Goal: Entertainment & Leisure: Browse casually

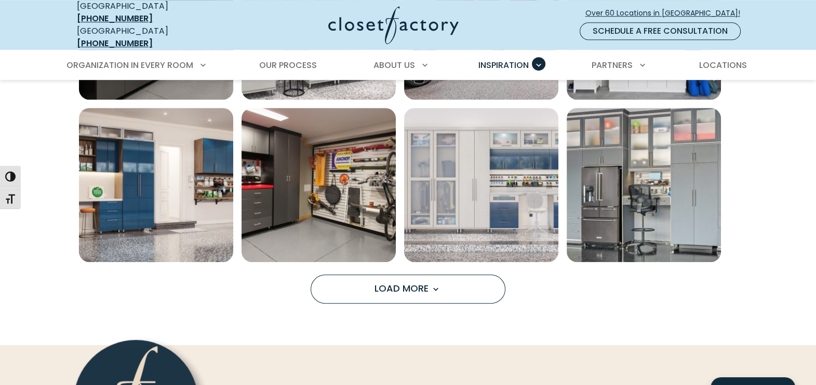
scroll to position [822, 0]
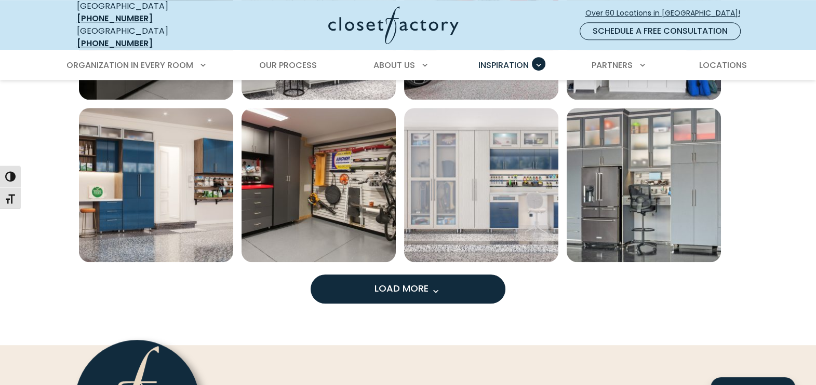
click at [413, 282] on span "Load More" at bounding box center [408, 288] width 68 height 13
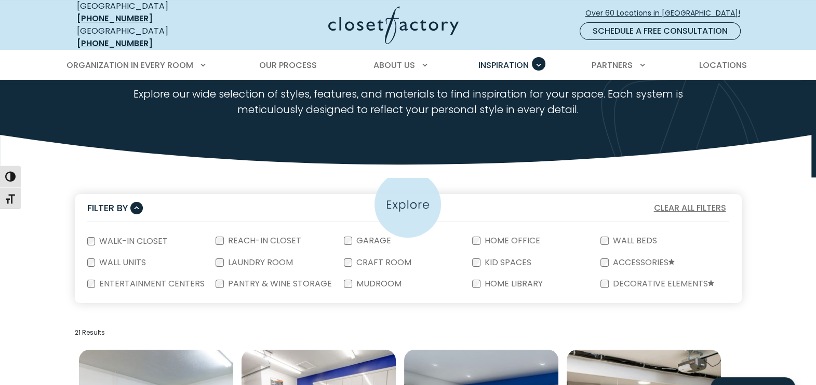
scroll to position [320, 0]
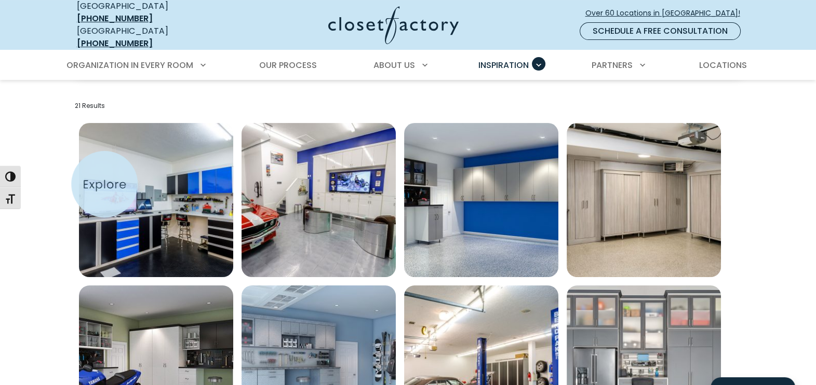
click at [104, 184] on img "Open inspiration gallery to preview enlarged image" at bounding box center [156, 200] width 154 height 154
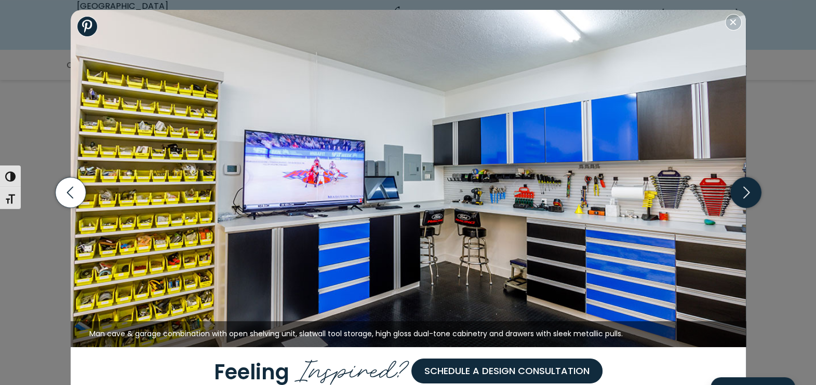
click at [748, 192] on icon "button" at bounding box center [746, 193] width 6 height 12
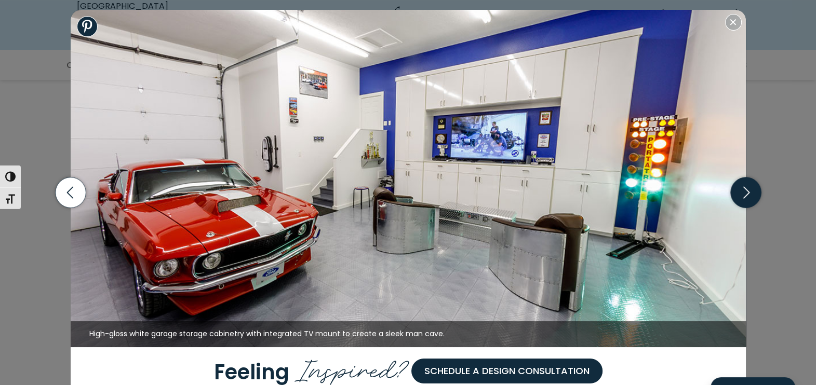
click at [749, 197] on icon "button" at bounding box center [745, 193] width 31 height 31
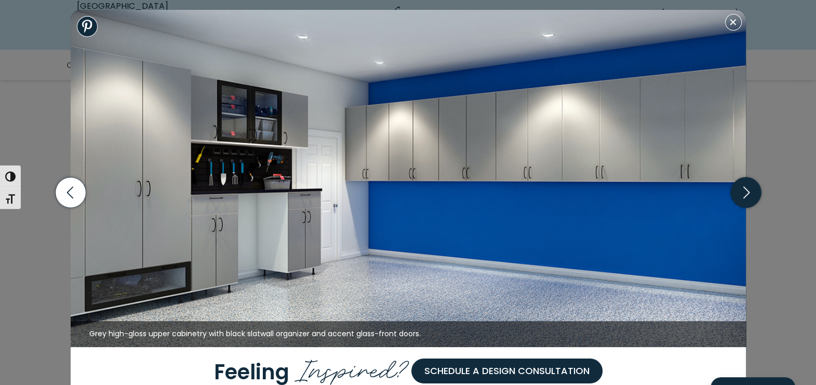
click at [749, 197] on icon "button" at bounding box center [745, 193] width 31 height 31
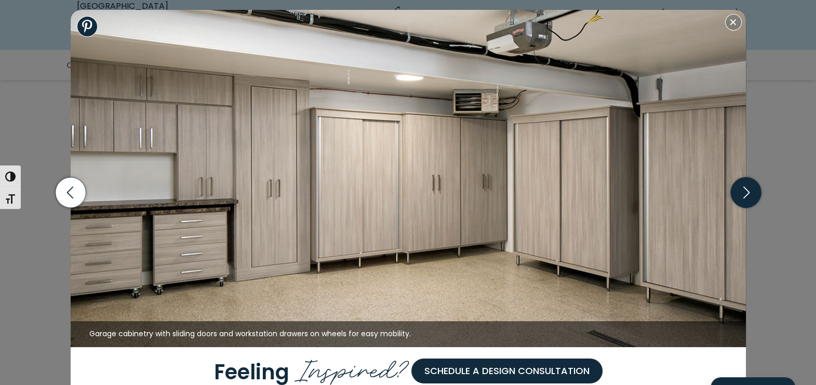
click at [749, 197] on icon "button" at bounding box center [745, 193] width 31 height 31
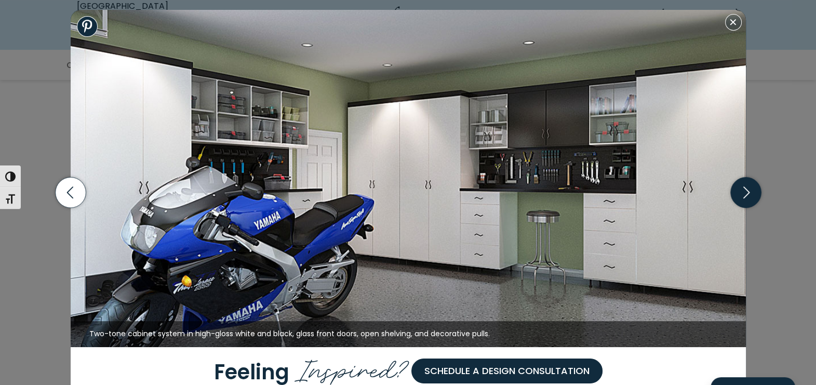
click at [749, 197] on icon "button" at bounding box center [745, 193] width 31 height 31
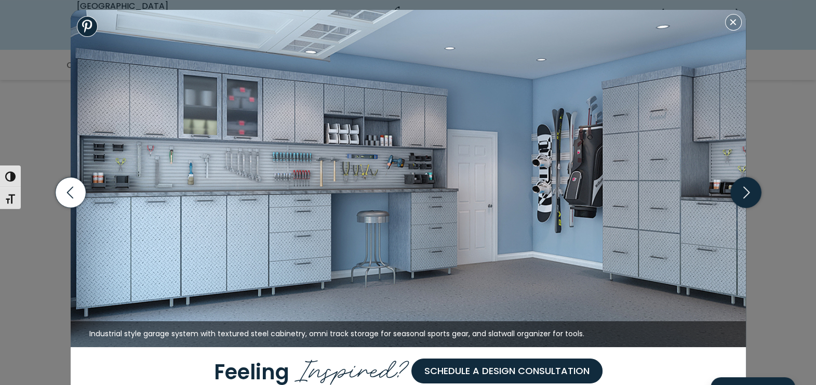
click at [749, 197] on icon "button" at bounding box center [745, 193] width 31 height 31
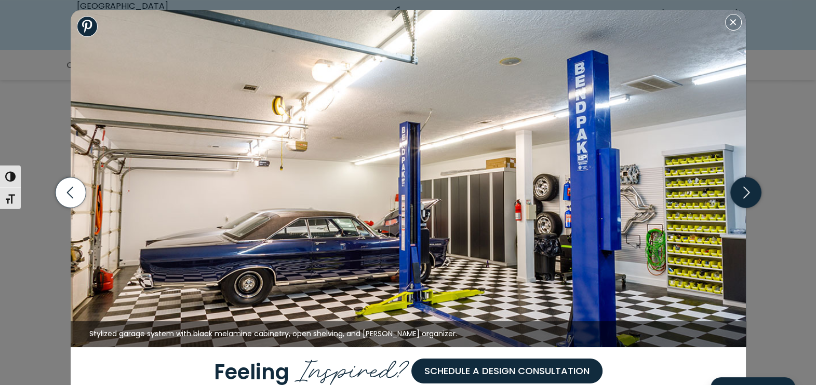
click at [749, 197] on icon "button" at bounding box center [745, 193] width 31 height 31
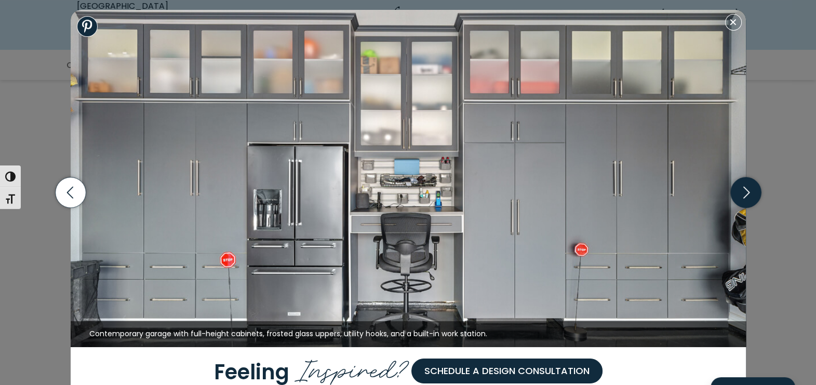
click at [749, 197] on icon "button" at bounding box center [745, 193] width 31 height 31
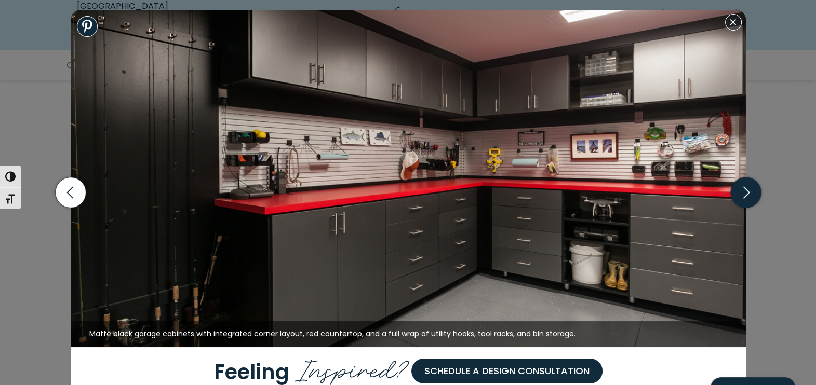
click at [749, 197] on icon "button" at bounding box center [745, 193] width 31 height 31
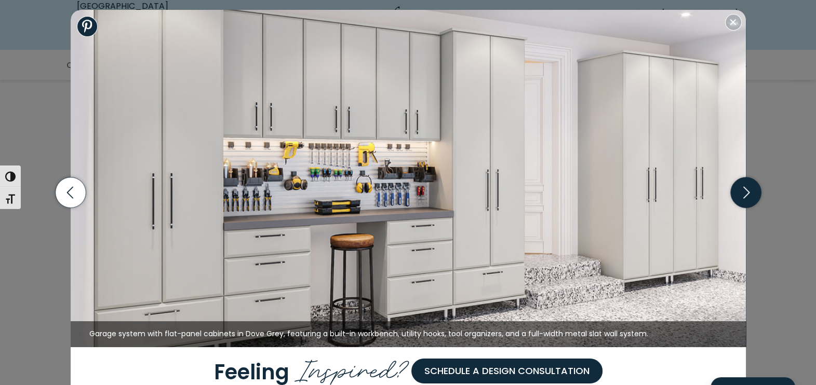
click at [749, 197] on icon "button" at bounding box center [745, 193] width 31 height 31
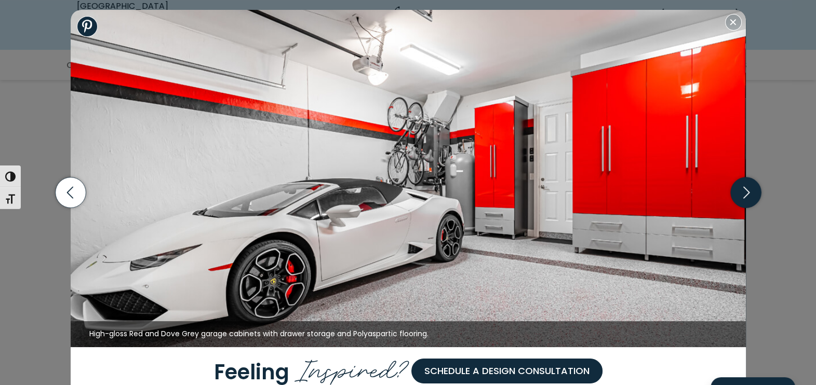
click at [749, 197] on icon "button" at bounding box center [745, 193] width 31 height 31
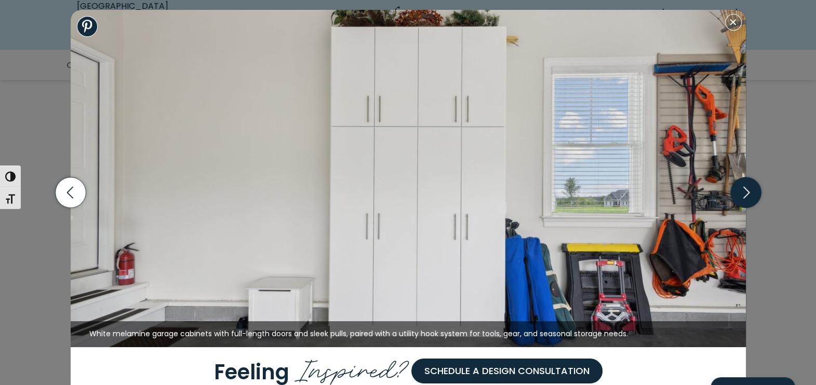
click at [749, 197] on icon "button" at bounding box center [745, 193] width 31 height 31
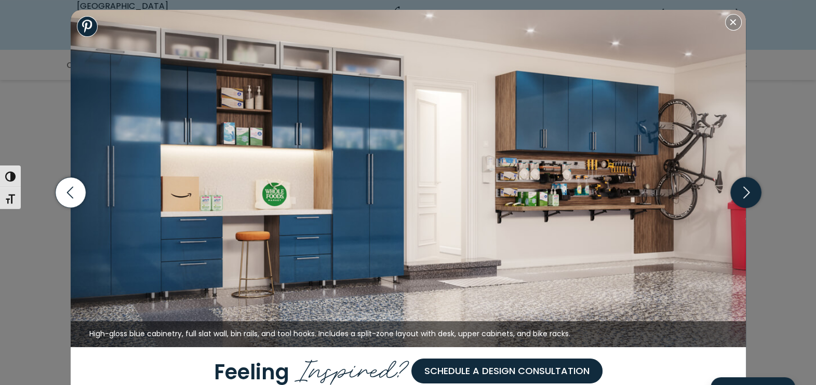
click at [749, 197] on icon "button" at bounding box center [745, 193] width 31 height 31
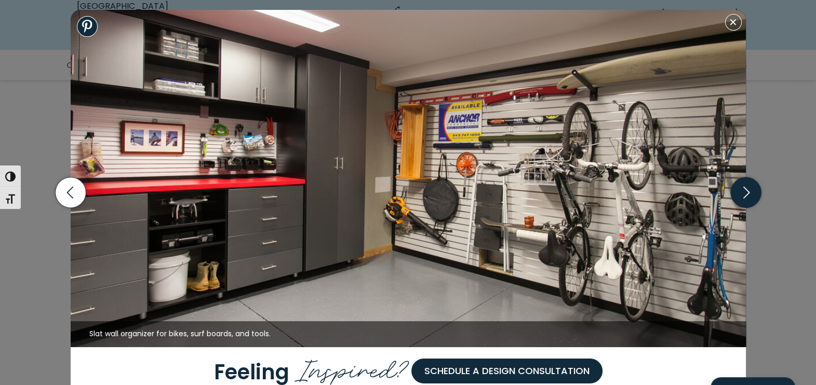
click at [749, 197] on icon "button" at bounding box center [745, 193] width 31 height 31
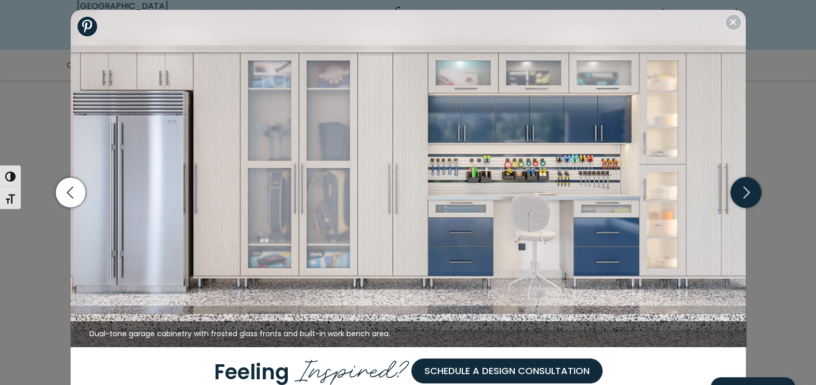
click at [749, 197] on icon "button" at bounding box center [745, 193] width 31 height 31
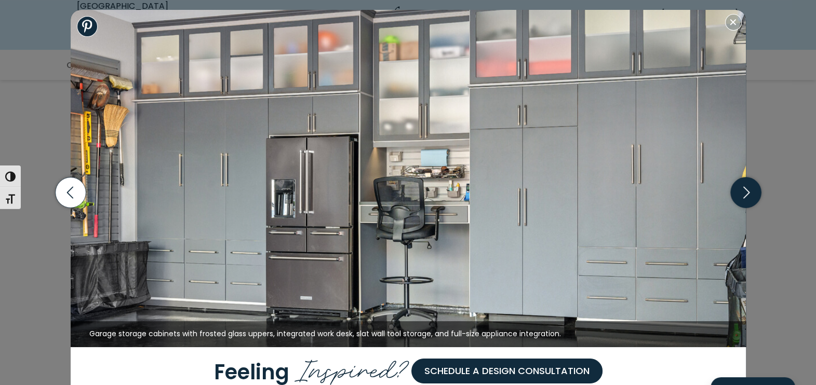
click at [749, 197] on icon "button" at bounding box center [745, 193] width 31 height 31
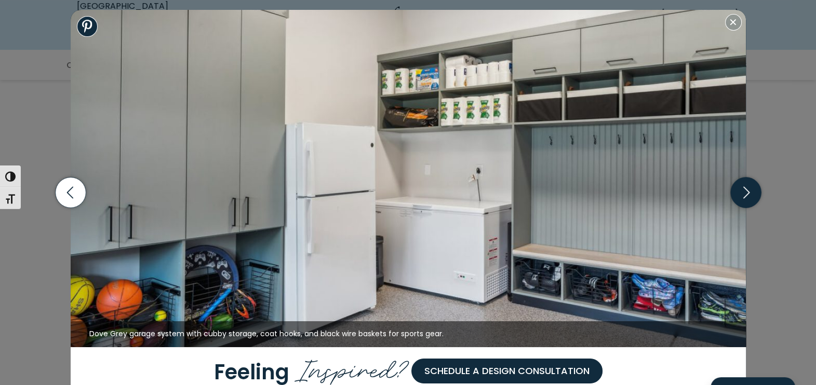
click at [749, 197] on icon "button" at bounding box center [745, 193] width 31 height 31
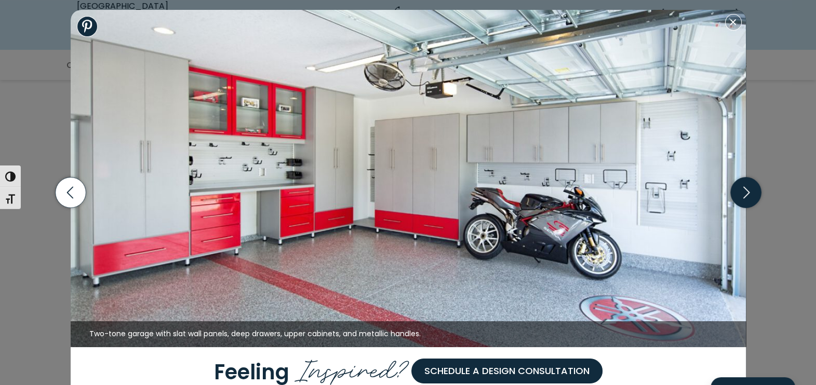
click at [749, 197] on icon "button" at bounding box center [745, 193] width 31 height 31
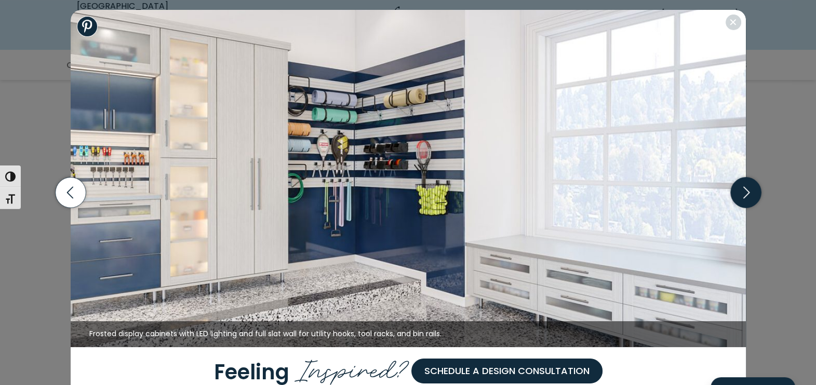
click at [749, 197] on icon "button" at bounding box center [745, 193] width 31 height 31
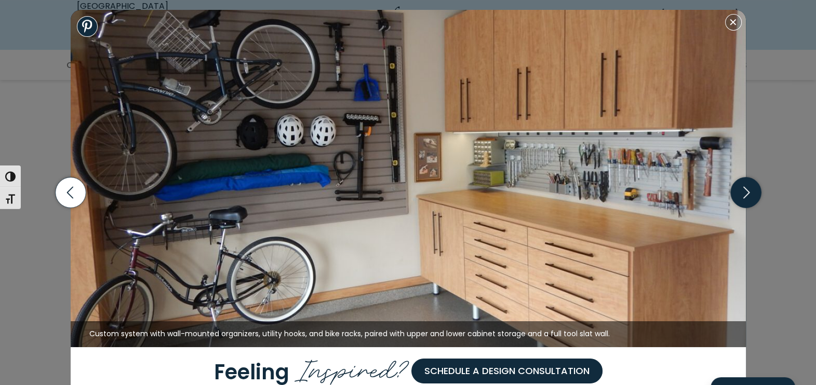
click at [749, 197] on icon "button" at bounding box center [745, 193] width 31 height 31
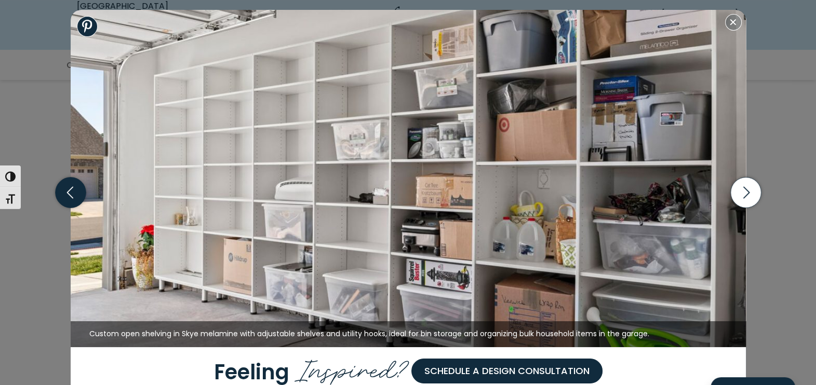
click at [73, 203] on icon "button" at bounding box center [70, 193] width 31 height 31
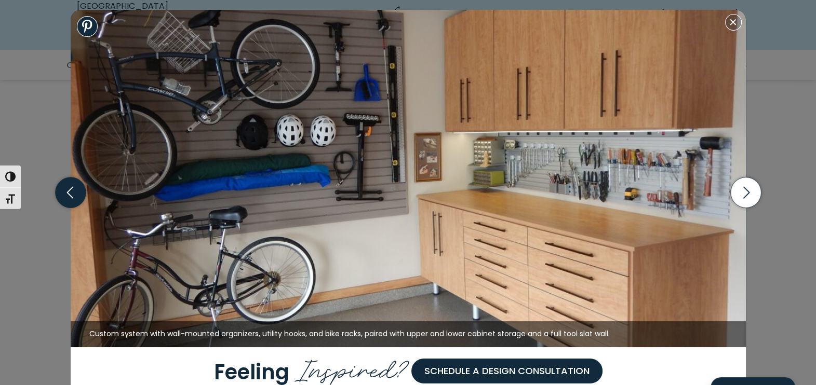
click at [62, 190] on icon "button" at bounding box center [70, 193] width 31 height 31
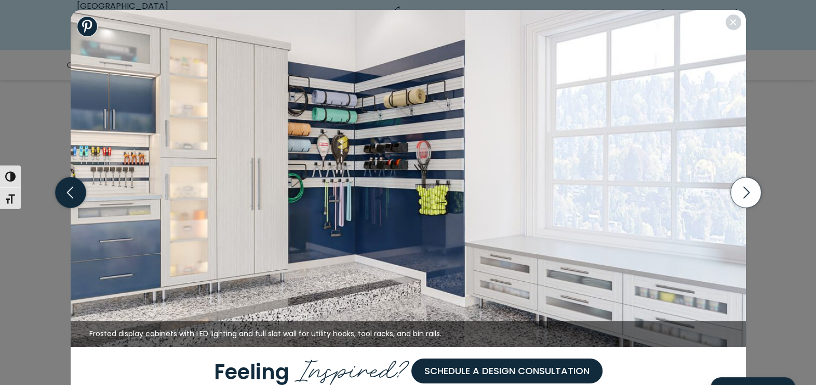
click at [62, 190] on icon "button" at bounding box center [70, 193] width 31 height 31
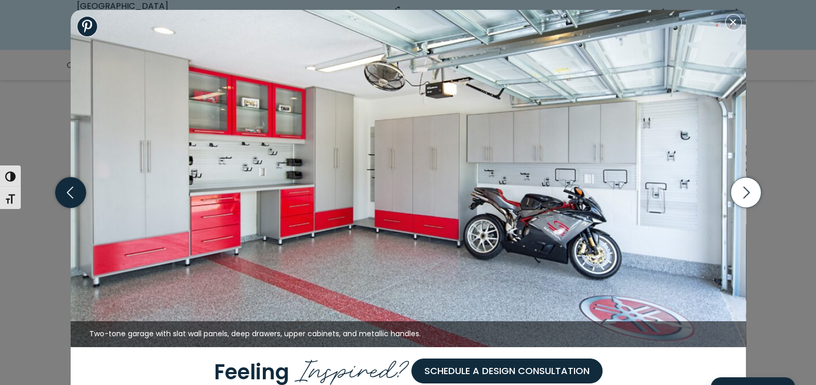
click at [73, 198] on icon "button" at bounding box center [70, 193] width 31 height 31
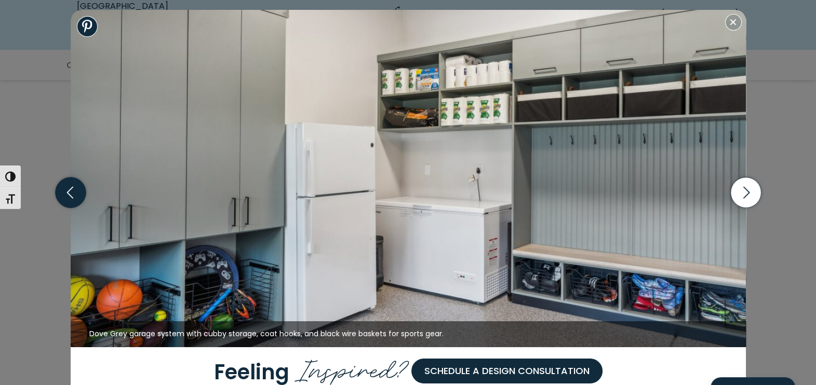
click at [73, 198] on icon "button" at bounding box center [70, 193] width 31 height 31
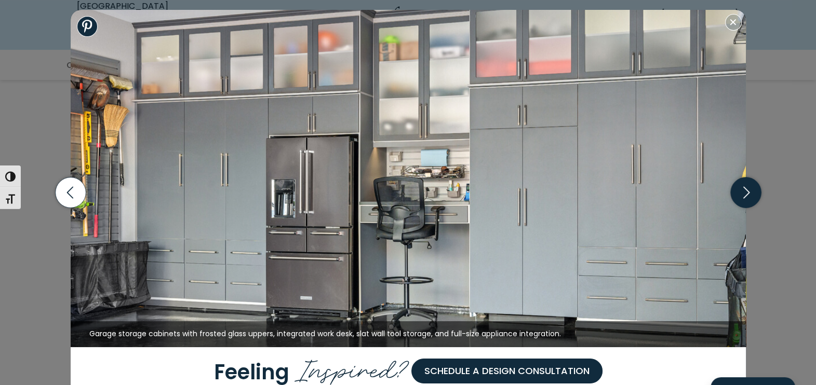
click at [746, 193] on icon "button" at bounding box center [745, 193] width 31 height 31
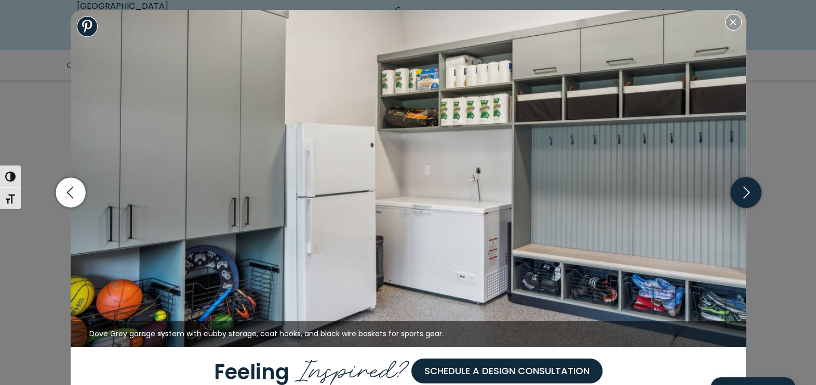
click at [746, 193] on icon "button" at bounding box center [745, 193] width 31 height 31
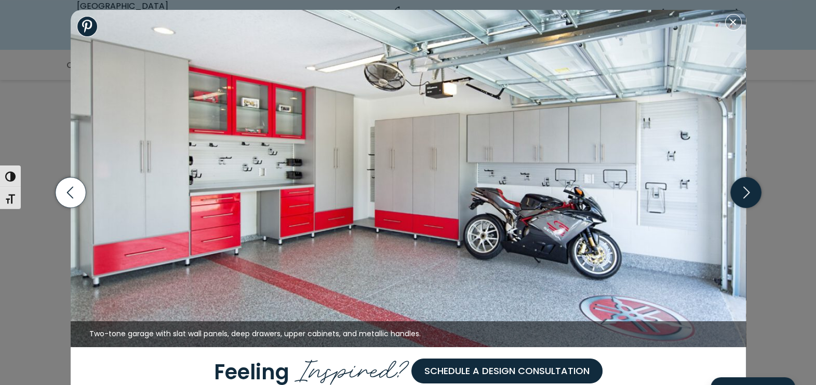
click at [746, 193] on icon "button" at bounding box center [745, 193] width 31 height 31
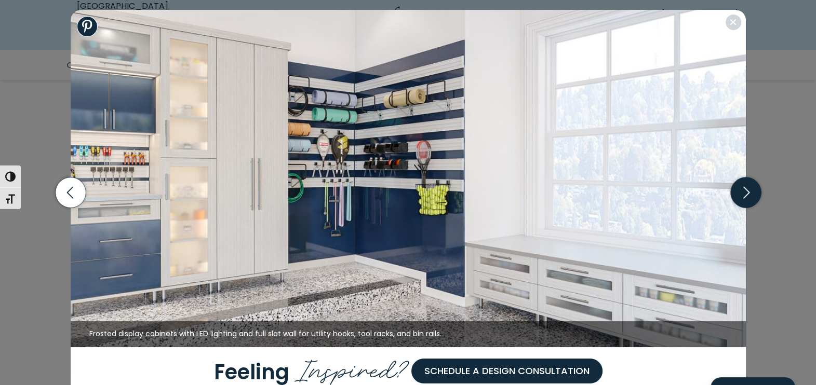
click at [746, 193] on icon "button" at bounding box center [745, 193] width 31 height 31
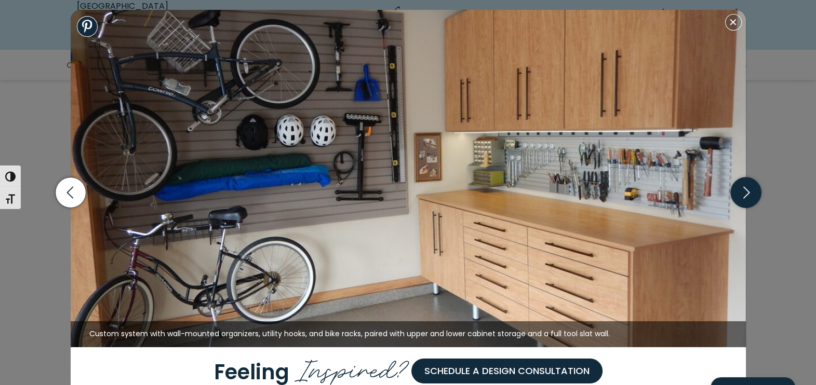
click at [746, 193] on icon "button" at bounding box center [745, 193] width 31 height 31
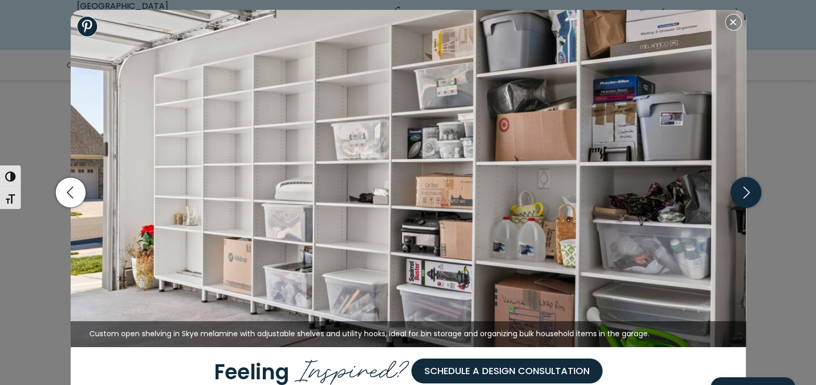
click at [746, 193] on icon "button" at bounding box center [745, 193] width 31 height 31
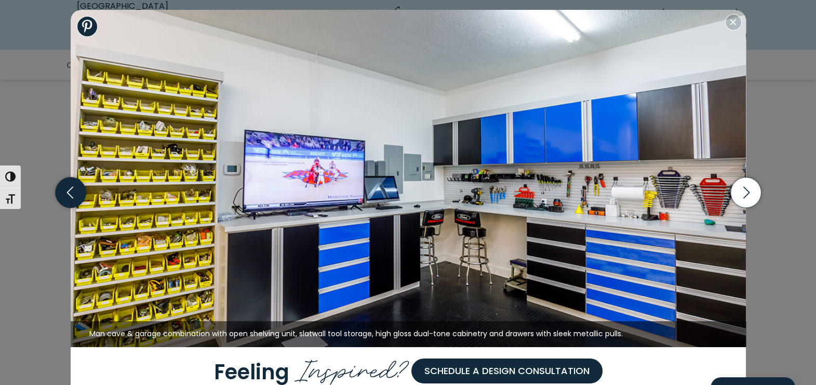
click at [71, 203] on icon "button" at bounding box center [70, 193] width 31 height 31
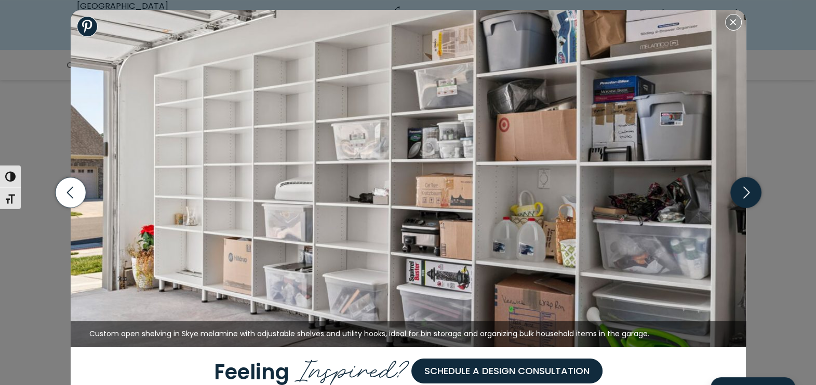
click at [748, 191] on icon "button" at bounding box center [745, 193] width 31 height 31
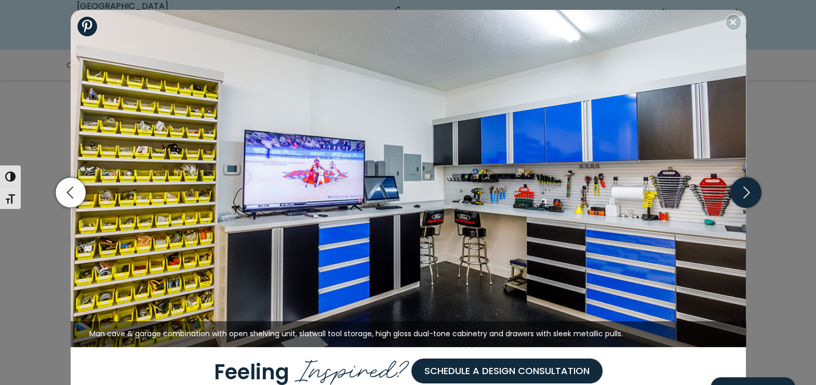
click at [748, 191] on icon "button" at bounding box center [745, 193] width 31 height 31
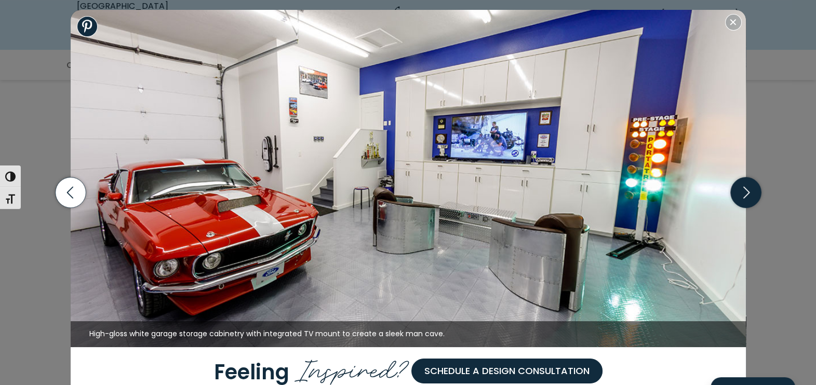
click at [748, 191] on icon "button" at bounding box center [745, 193] width 31 height 31
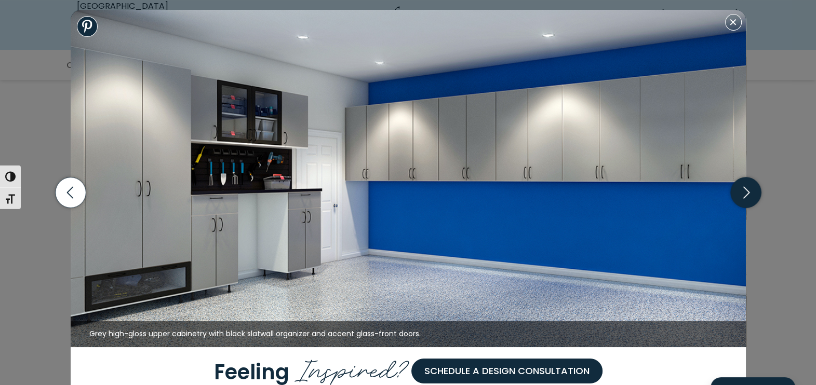
click at [748, 191] on icon "button" at bounding box center [745, 193] width 31 height 31
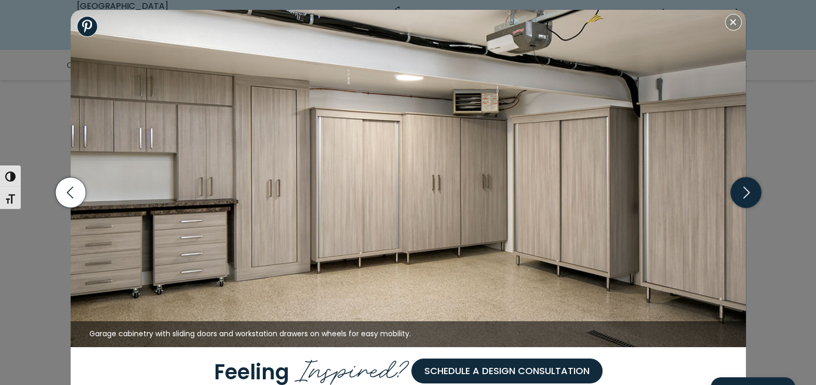
click at [748, 191] on icon "button" at bounding box center [745, 193] width 31 height 31
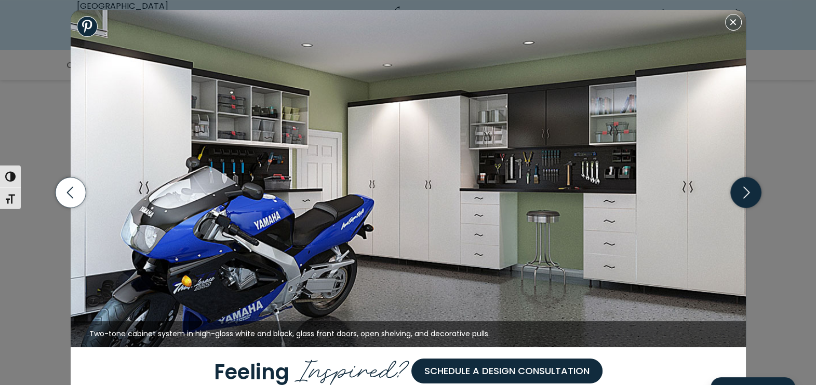
click at [748, 191] on icon "button" at bounding box center [745, 193] width 31 height 31
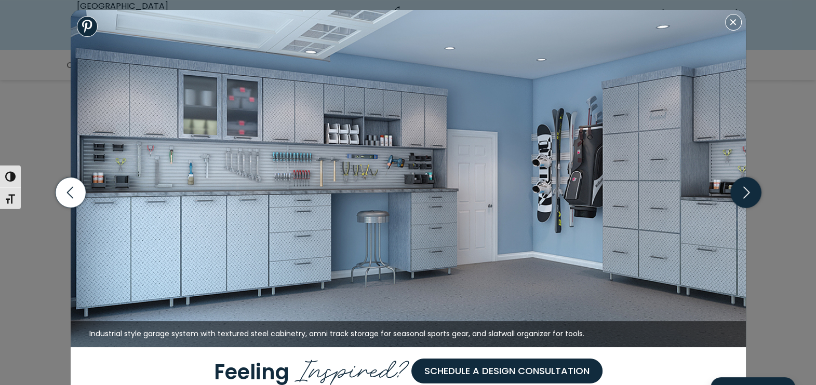
click at [748, 191] on icon "button" at bounding box center [745, 193] width 31 height 31
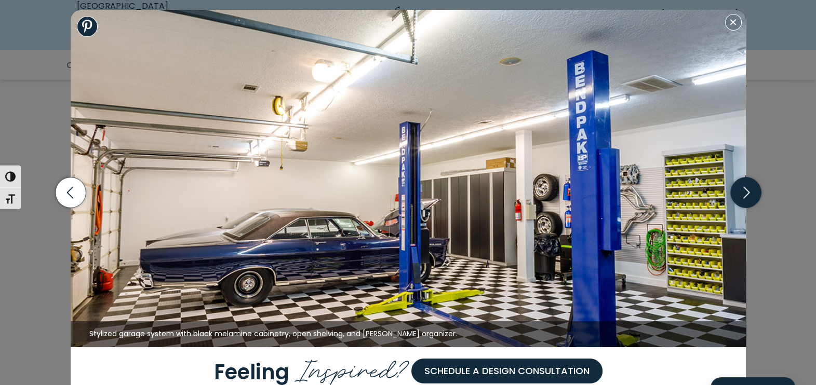
click at [748, 191] on icon "button" at bounding box center [745, 193] width 31 height 31
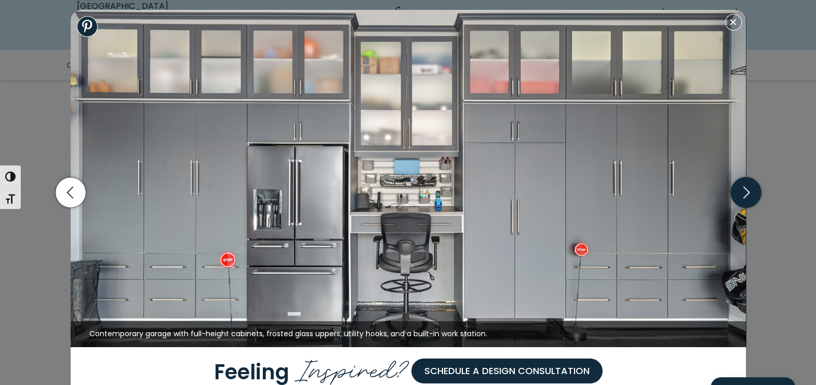
click at [748, 191] on icon "button" at bounding box center [745, 193] width 31 height 31
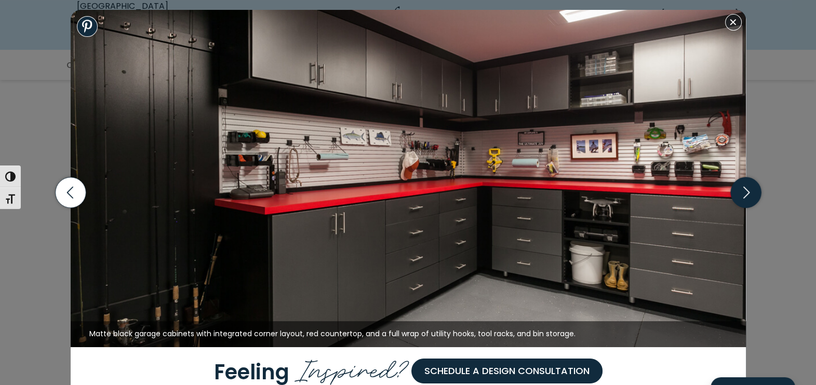
click at [748, 191] on icon "button" at bounding box center [745, 193] width 31 height 31
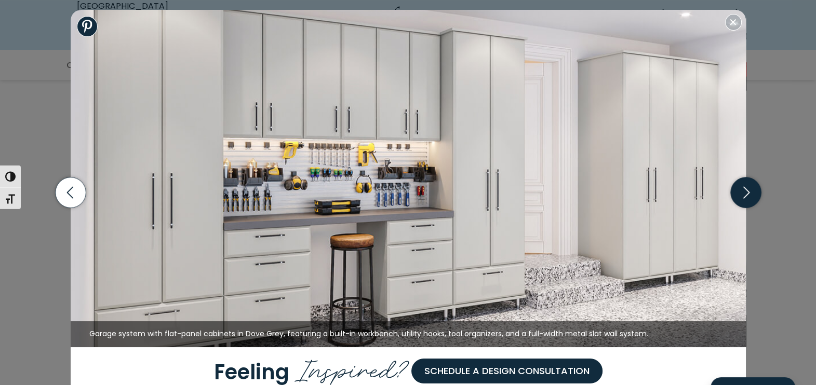
click at [748, 191] on icon "button" at bounding box center [745, 193] width 31 height 31
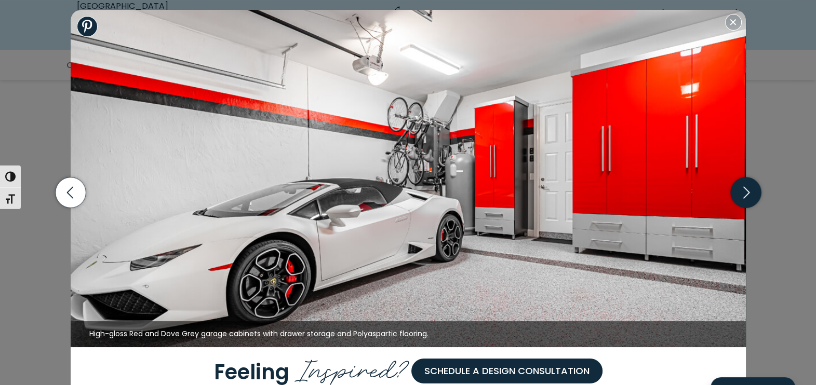
click at [748, 191] on icon "button" at bounding box center [745, 193] width 31 height 31
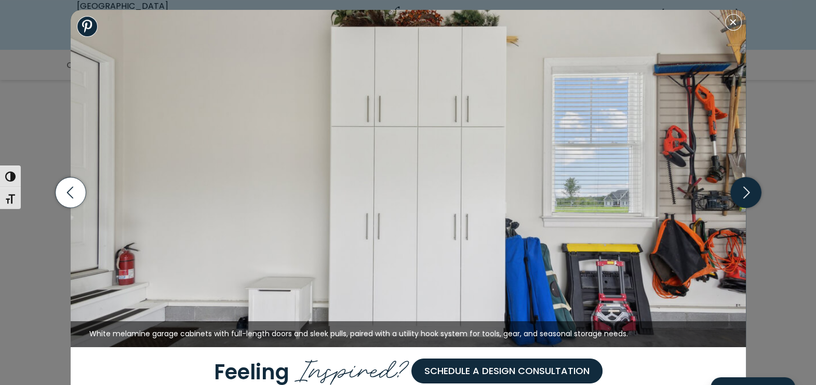
click at [748, 191] on icon "button" at bounding box center [745, 193] width 31 height 31
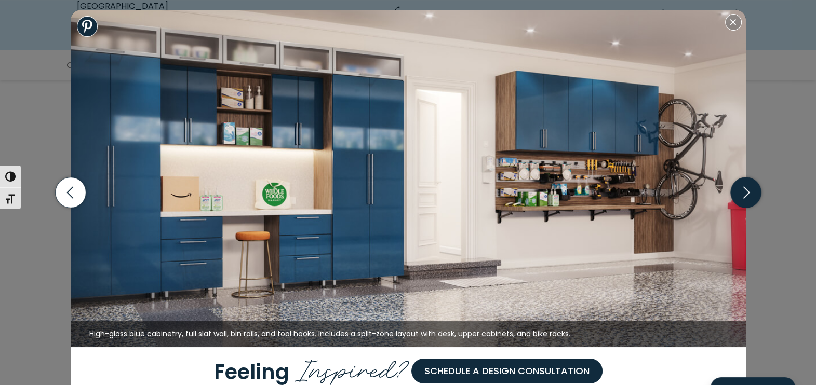
click at [748, 191] on icon "button" at bounding box center [745, 193] width 31 height 31
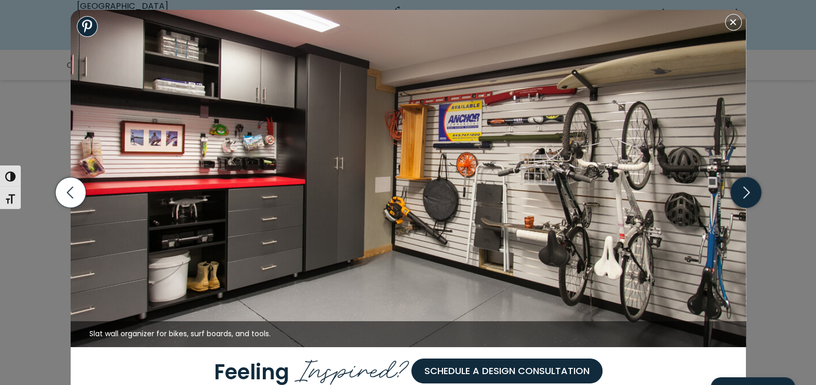
click at [748, 191] on icon "button" at bounding box center [745, 193] width 31 height 31
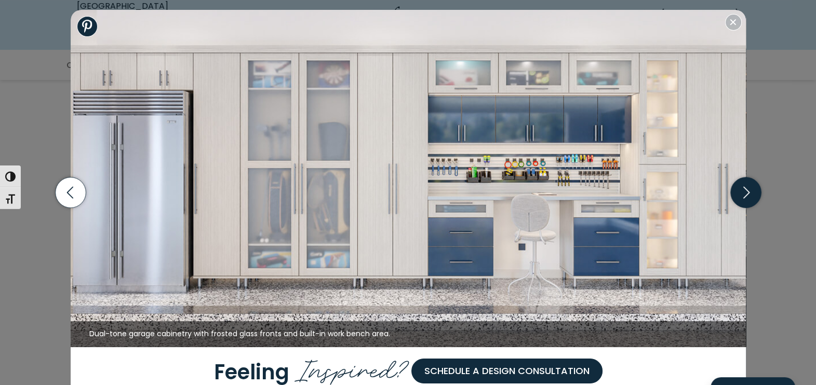
click at [748, 191] on icon "button" at bounding box center [745, 193] width 31 height 31
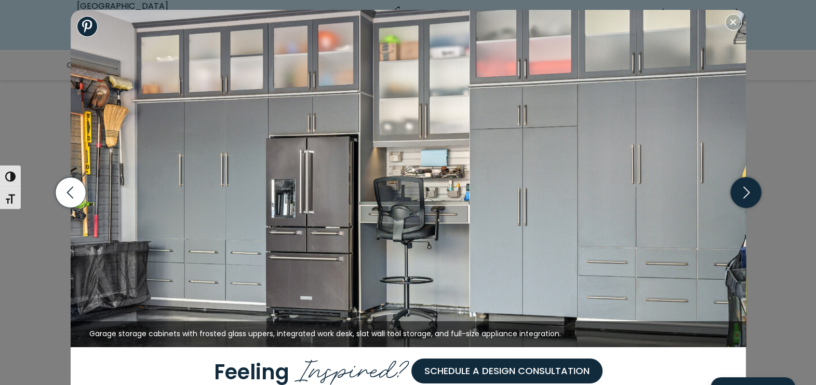
click at [748, 191] on icon "button" at bounding box center [745, 193] width 31 height 31
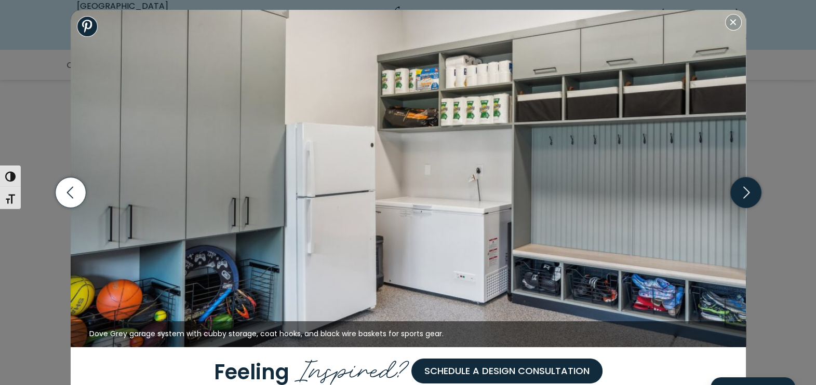
click at [748, 191] on icon "button" at bounding box center [745, 193] width 31 height 31
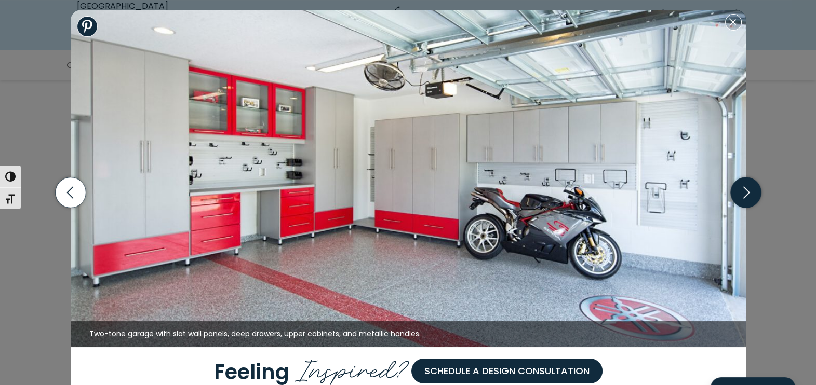
click at [748, 191] on icon "button" at bounding box center [745, 193] width 31 height 31
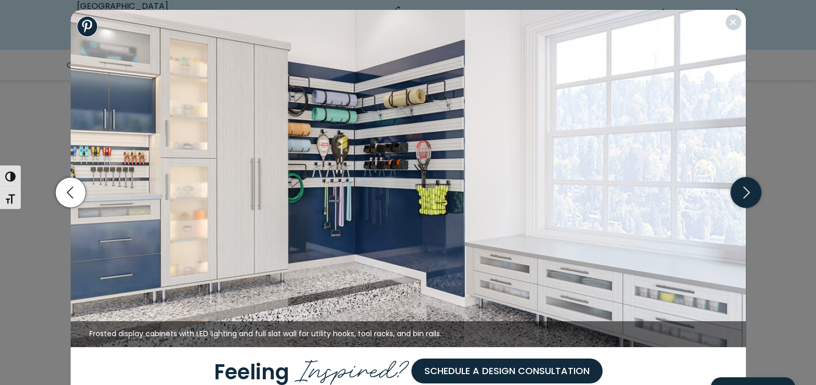
click at [748, 191] on icon "button" at bounding box center [745, 193] width 31 height 31
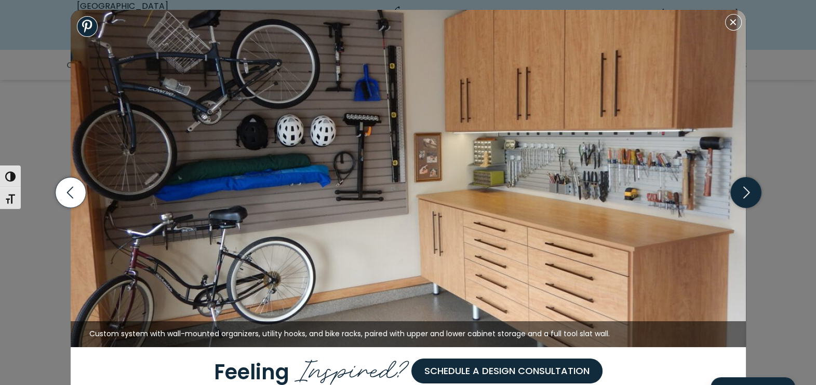
click at [748, 191] on icon "button" at bounding box center [745, 193] width 31 height 31
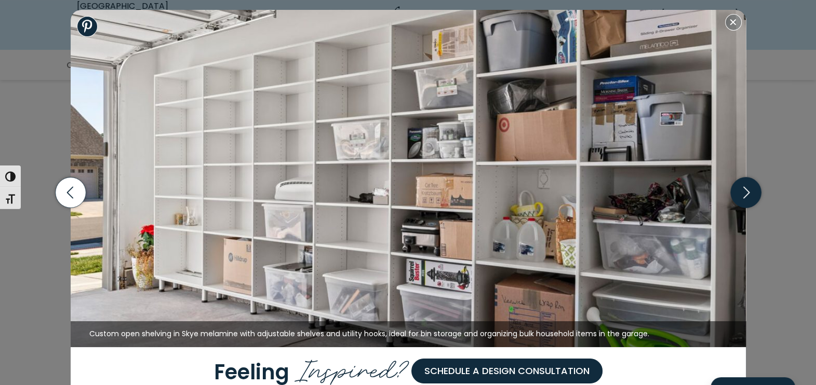
click at [748, 191] on icon "button" at bounding box center [745, 193] width 31 height 31
